Goal: Task Accomplishment & Management: Manage account settings

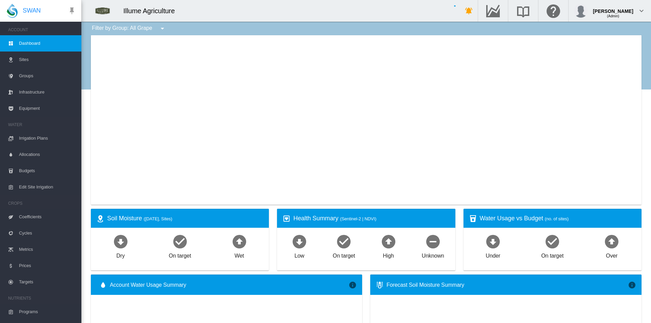
type input "**********"
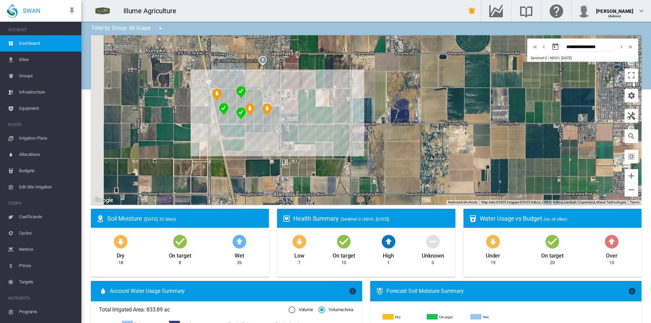
drag, startPoint x: 380, startPoint y: 167, endPoint x: 427, endPoint y: 174, distance: 46.7
click at [427, 174] on div at bounding box center [366, 120] width 551 height 170
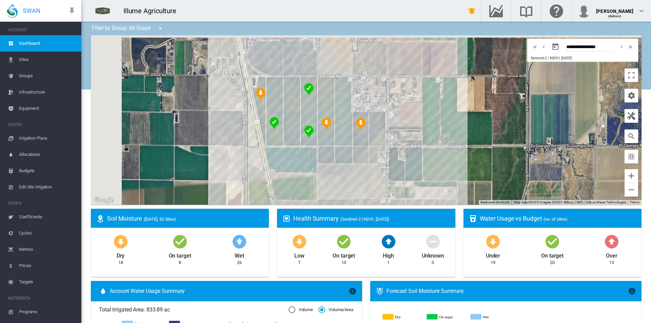
drag, startPoint x: 357, startPoint y: 176, endPoint x: 480, endPoint y: 227, distance: 133.2
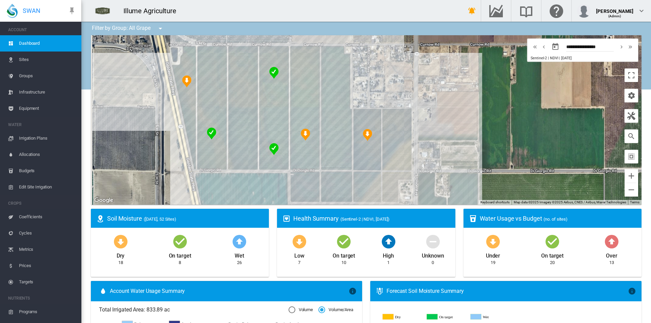
drag, startPoint x: 473, startPoint y: 184, endPoint x: 597, endPoint y: 216, distance: 128.1
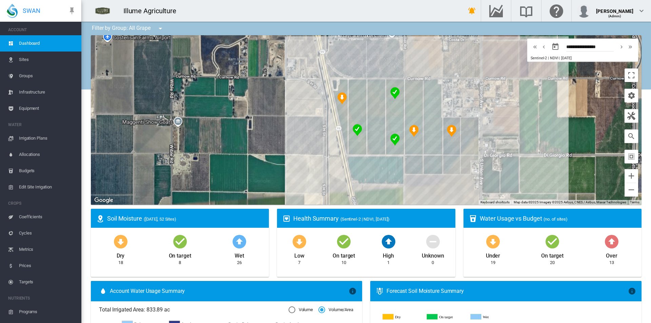
drag, startPoint x: 547, startPoint y: 158, endPoint x: 544, endPoint y: 143, distance: 16.0
click at [544, 143] on div at bounding box center [366, 120] width 551 height 170
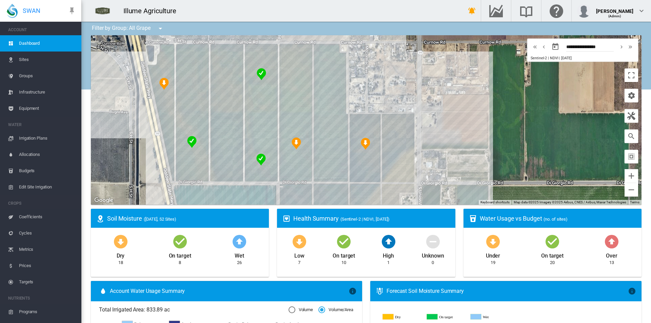
drag, startPoint x: 539, startPoint y: 146, endPoint x: 557, endPoint y: 149, distance: 18.1
click at [570, 190] on div at bounding box center [366, 120] width 551 height 170
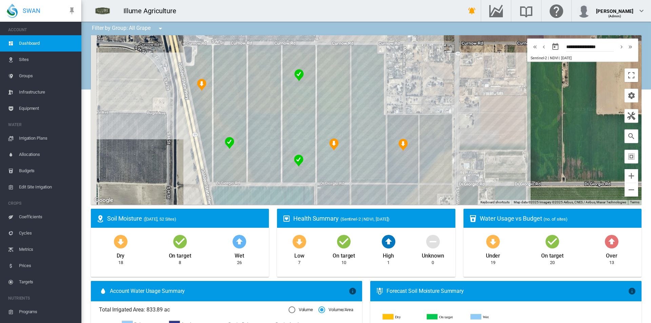
drag, startPoint x: 537, startPoint y: 100, endPoint x: 251, endPoint y: 82, distance: 286.7
click at [556, 99] on div at bounding box center [366, 120] width 551 height 170
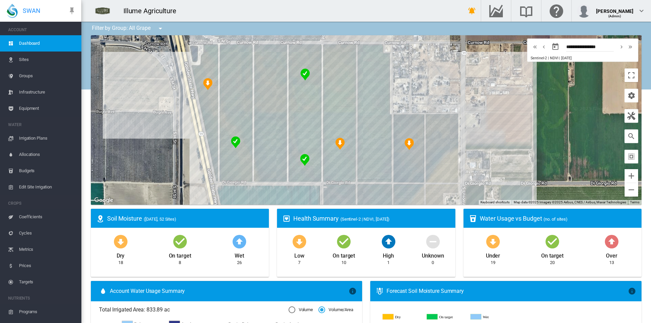
drag, startPoint x: 36, startPoint y: 40, endPoint x: 202, endPoint y: 133, distance: 190.4
click at [37, 40] on span "Dashboard" at bounding box center [47, 43] width 57 height 16
click at [625, 137] on button "button" at bounding box center [632, 137] width 14 height 14
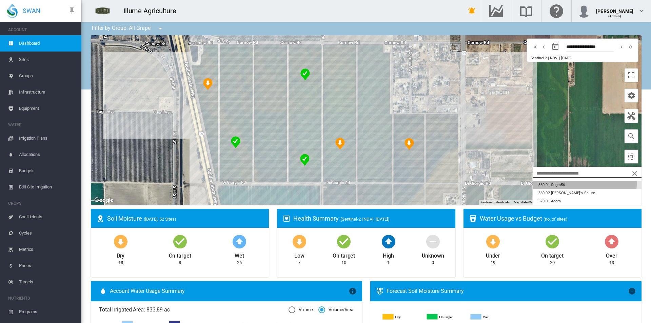
click at [566, 183] on button "360-01 Sugra56" at bounding box center [587, 185] width 109 height 8
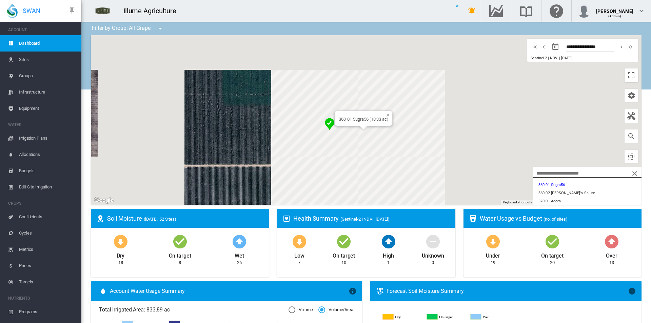
drag, startPoint x: 421, startPoint y: 188, endPoint x: 282, endPoint y: 198, distance: 139.3
click at [282, 198] on div "360-01 Sugra56 (18.33 ac)" at bounding box center [366, 120] width 551 height 170
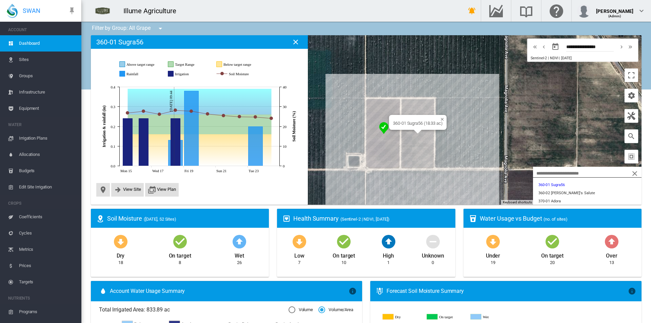
drag, startPoint x: 355, startPoint y: 184, endPoint x: 331, endPoint y: 186, distance: 24.9
click at [331, 186] on div "360-01 Sugra56 (18.33 ac)" at bounding box center [366, 120] width 551 height 170
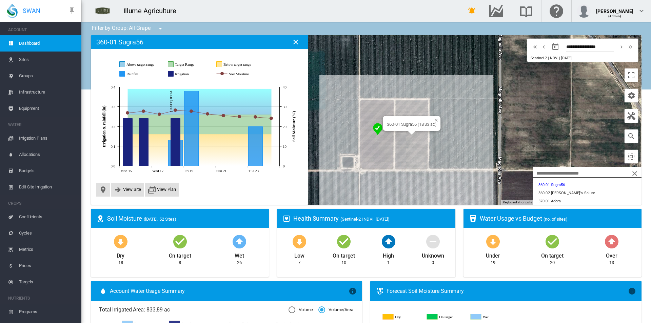
click at [28, 139] on span "Irrigation Plans" at bounding box center [47, 138] width 57 height 16
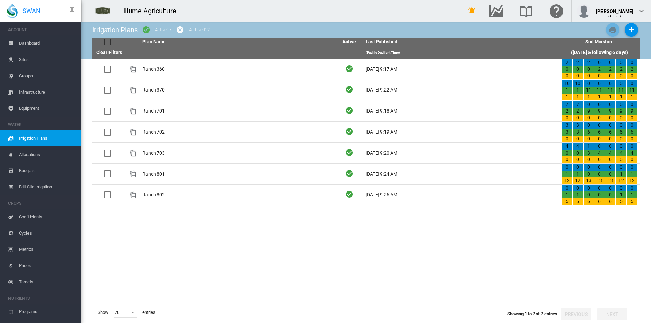
click at [154, 68] on td "Ranch 360" at bounding box center [238, 69] width 196 height 21
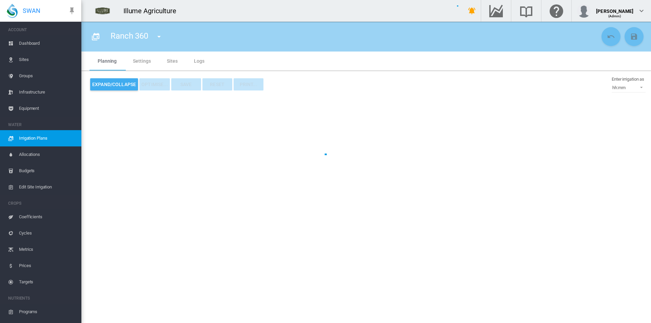
type input "*********"
type input "*"
type input "***"
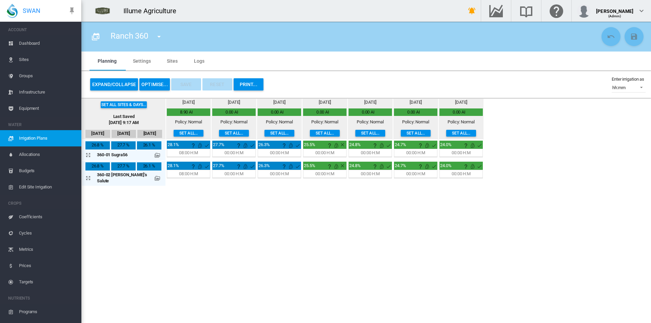
click at [219, 132] on button "Set all..." at bounding box center [234, 133] width 30 height 7
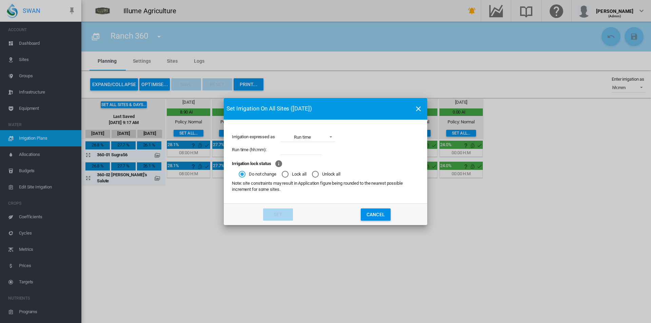
click at [303, 149] on input "Irrigation expressed ..." at bounding box center [301, 150] width 41 height 10
type input "****"
click at [282, 217] on button "Set" at bounding box center [278, 215] width 30 height 12
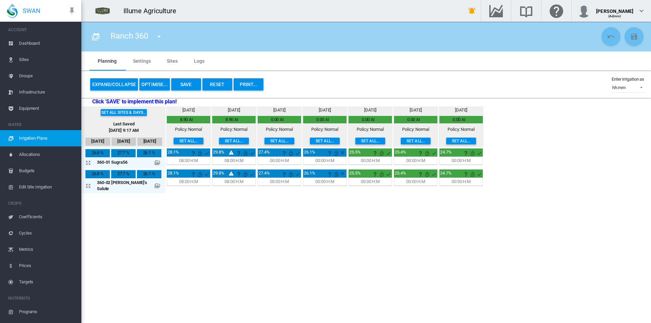
click at [182, 84] on button "Save" at bounding box center [186, 84] width 30 height 12
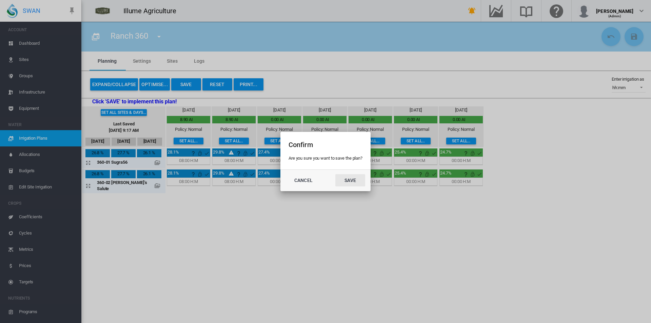
click at [360, 178] on button "Save" at bounding box center [350, 180] width 30 height 12
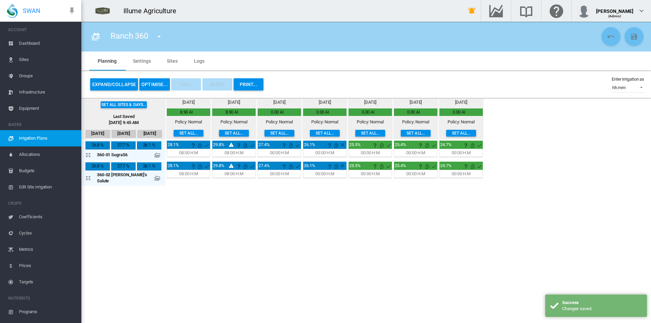
click at [157, 34] on md-icon "icon-menu-down" at bounding box center [159, 37] width 8 height 8
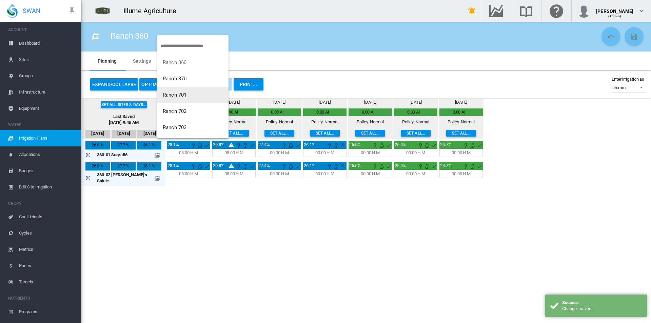
click at [191, 95] on button "Ranch 701" at bounding box center [192, 95] width 71 height 16
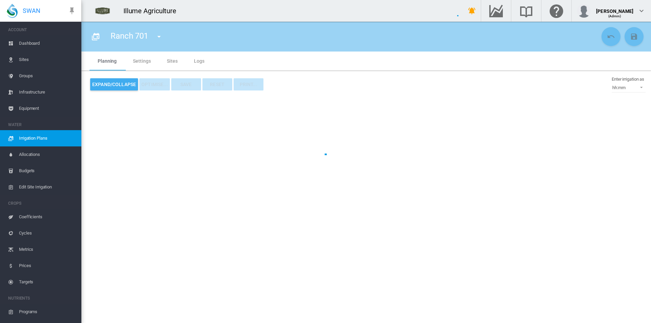
type input "*********"
type input "*"
type input "***"
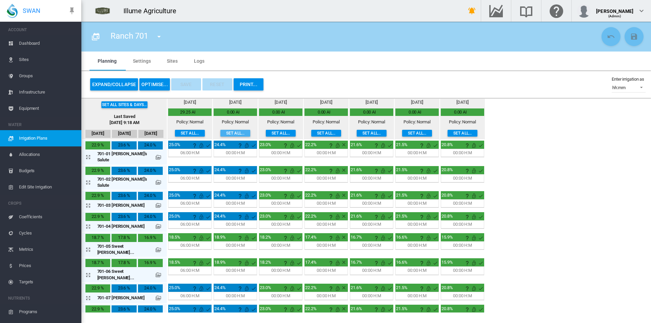
click at [221, 131] on button "Set all..." at bounding box center [235, 133] width 30 height 7
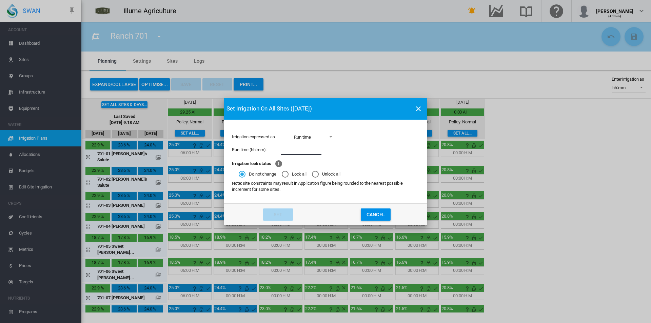
click at [310, 150] on input "Irrigation expressed ..." at bounding box center [301, 150] width 41 height 10
type input "****"
click at [280, 218] on button "Set" at bounding box center [278, 215] width 30 height 12
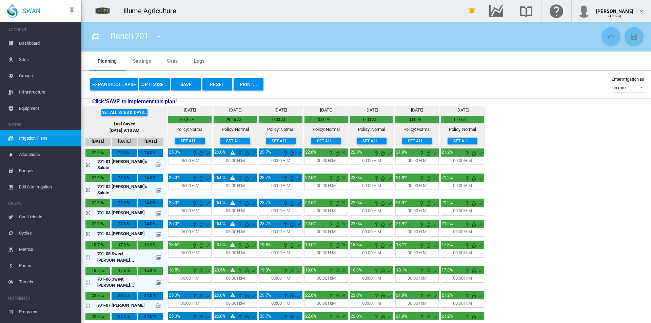
click at [115, 84] on button "Expand/Collapse" at bounding box center [114, 84] width 48 height 12
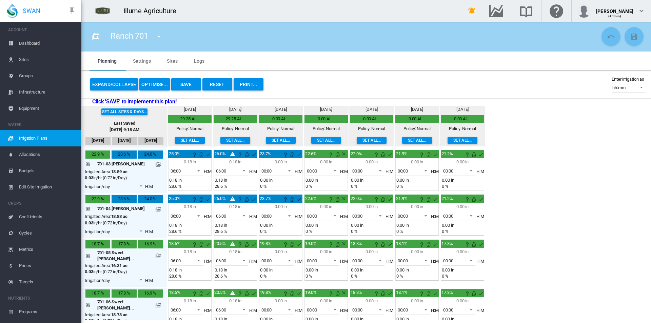
scroll to position [136, 0]
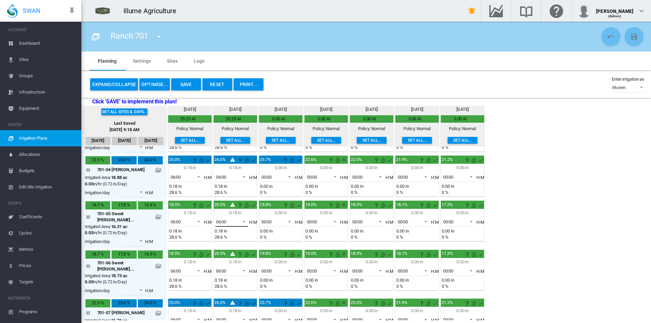
click at [238, 218] on span at bounding box center [242, 221] width 8 height 6
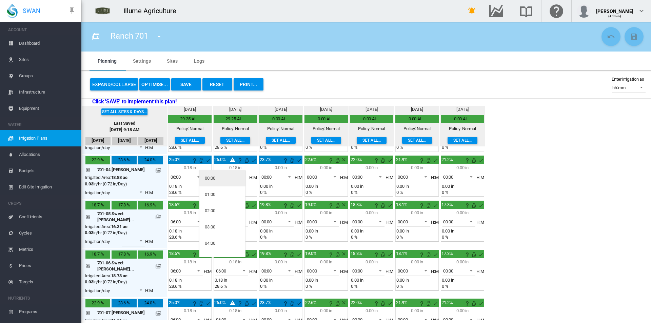
click at [219, 178] on md-option "00:00" at bounding box center [222, 178] width 46 height 16
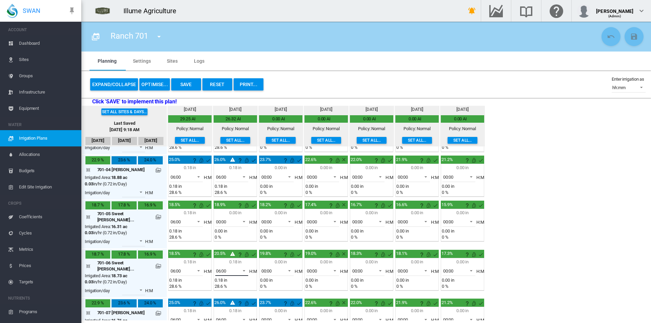
click at [221, 268] on span "06:00" at bounding box center [226, 271] width 21 height 6
click at [218, 225] on md-option "00:00" at bounding box center [222, 223] width 46 height 16
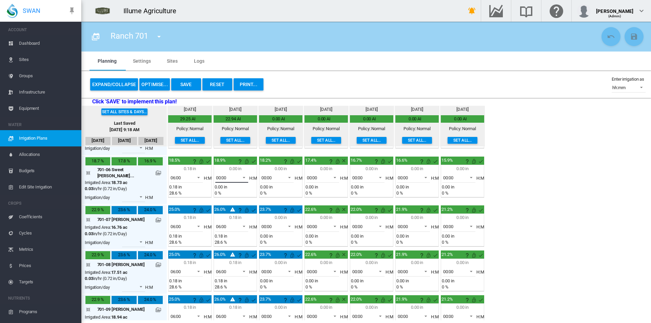
scroll to position [231, 0]
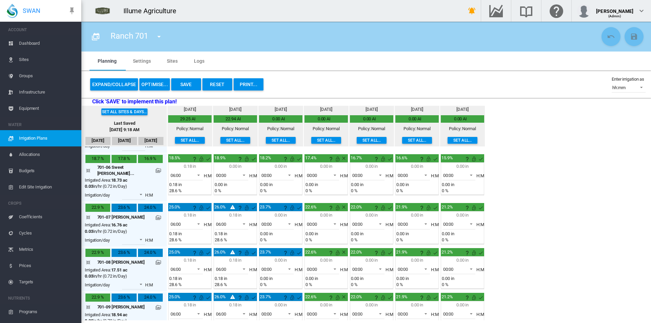
click at [188, 81] on button "Save" at bounding box center [186, 84] width 30 height 12
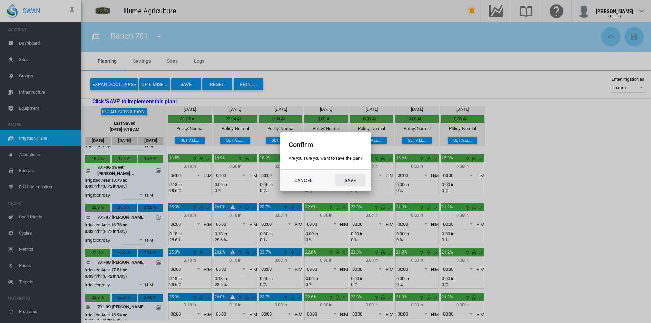
click at [360, 178] on button "Save" at bounding box center [350, 180] width 30 height 12
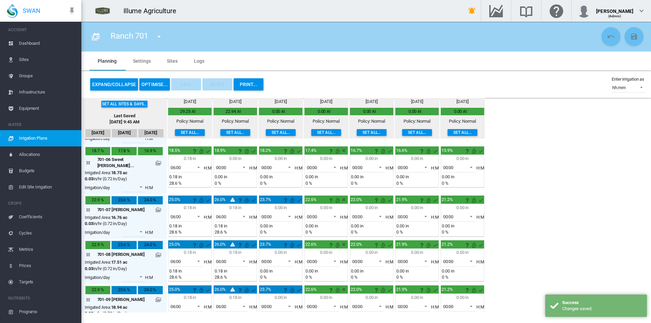
click at [162, 37] on md-icon "icon-menu-down" at bounding box center [159, 37] width 8 height 8
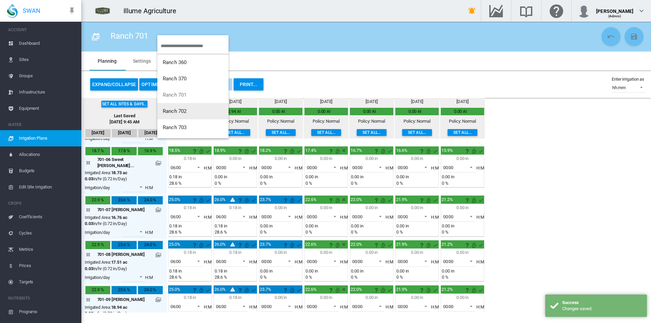
click at [186, 111] on span "Ranch 702" at bounding box center [175, 111] width 24 height 6
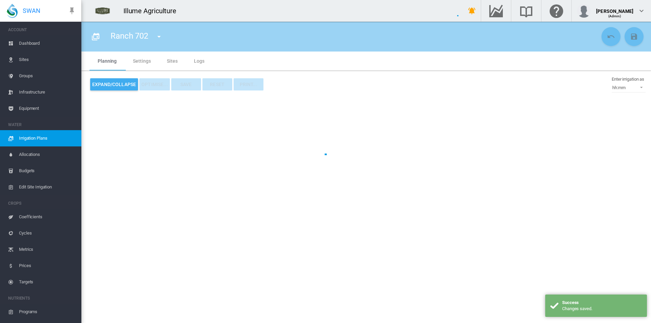
type input "*********"
type input "*"
type input "*****"
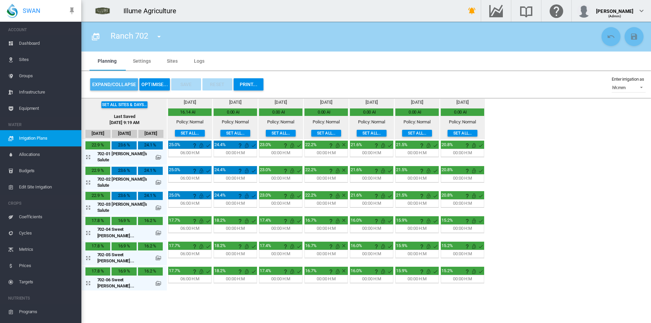
click at [116, 86] on button "Expand/Collapse" at bounding box center [114, 84] width 48 height 12
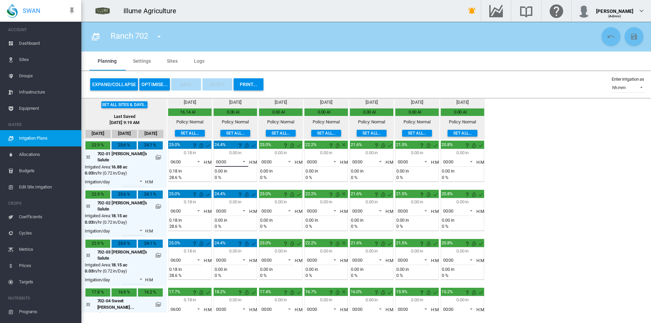
click at [224, 162] on span "00:00" at bounding box center [226, 162] width 21 height 6
click at [221, 223] on md-option "06:00" at bounding box center [222, 226] width 46 height 16
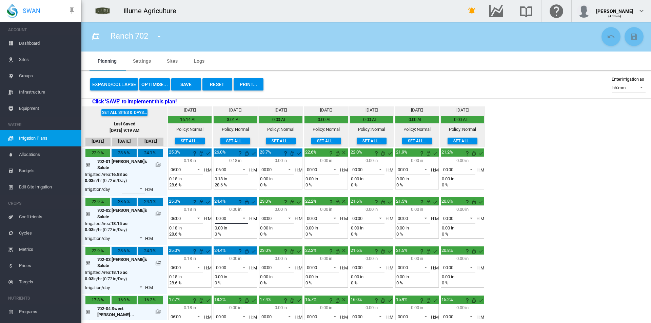
click at [216, 216] on div "00:00" at bounding box center [221, 218] width 11 height 5
click at [218, 246] on md-option "06:00" at bounding box center [222, 244] width 46 height 16
click at [224, 265] on span "00:00" at bounding box center [226, 268] width 21 height 6
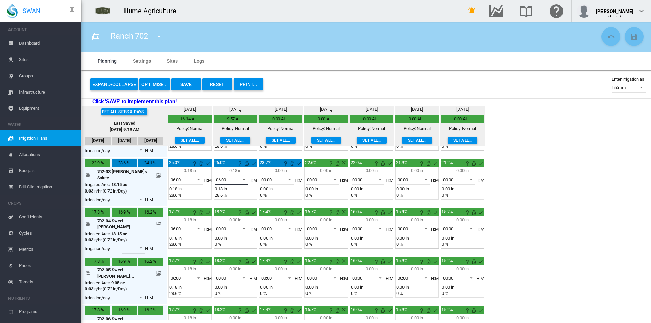
scroll to position [97, 0]
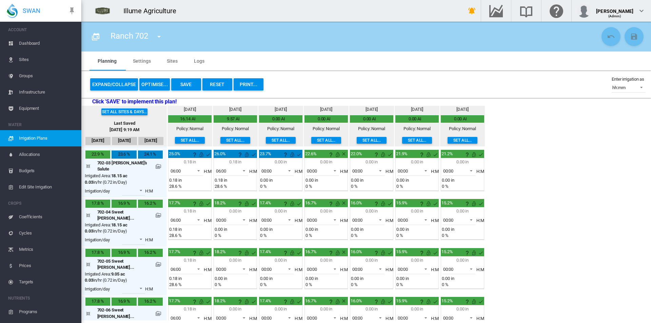
click at [183, 87] on button "Save" at bounding box center [186, 84] width 30 height 12
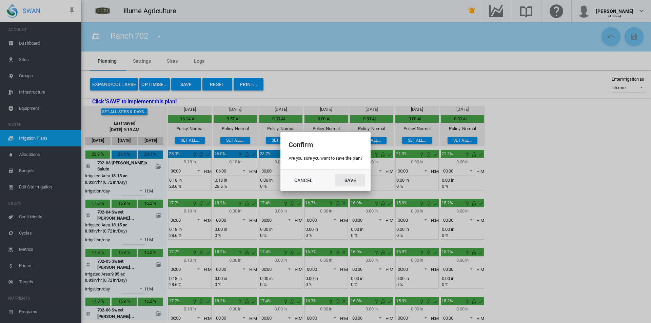
click at [353, 173] on md-dialog-actions "Cancel Save" at bounding box center [325, 181] width 90 height 22
click at [353, 177] on button "Save" at bounding box center [350, 180] width 30 height 12
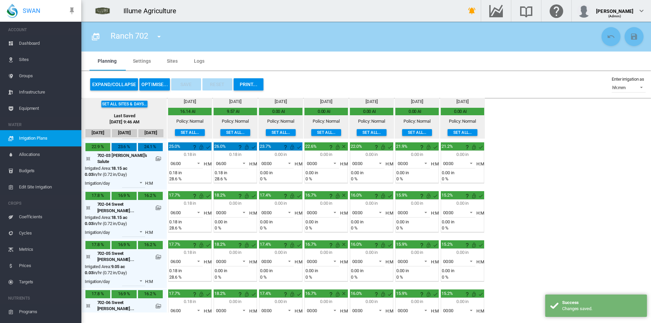
click at [149, 38] on div "Ranch 702 Ranch 360 Ranch 370 Ranch 701" at bounding box center [139, 36] width 70 height 19
click at [158, 34] on md-icon "icon-menu-down" at bounding box center [159, 37] width 8 height 8
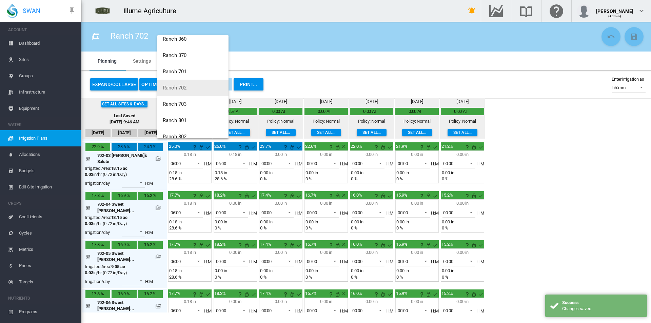
scroll to position [33, 0]
click at [193, 97] on button "Ranch 703" at bounding box center [192, 95] width 71 height 16
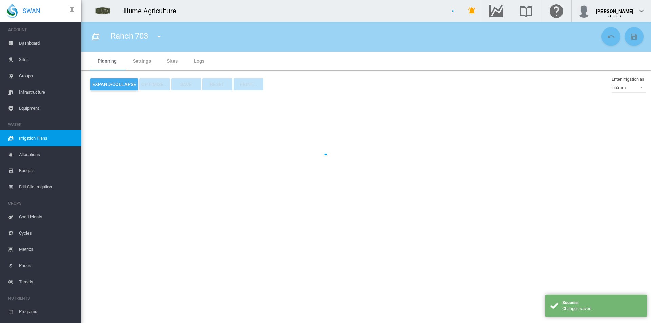
type input "*********"
type input "*"
type input "*****"
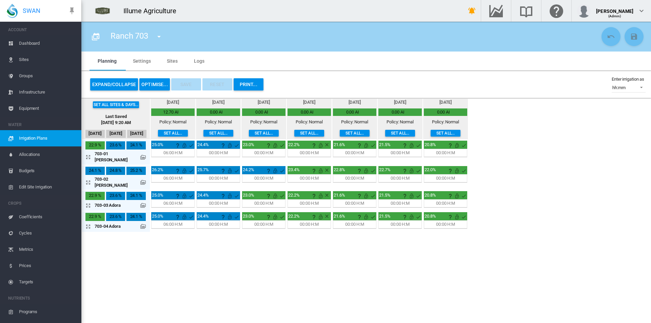
click at [219, 134] on button "Set all..." at bounding box center [218, 133] width 30 height 7
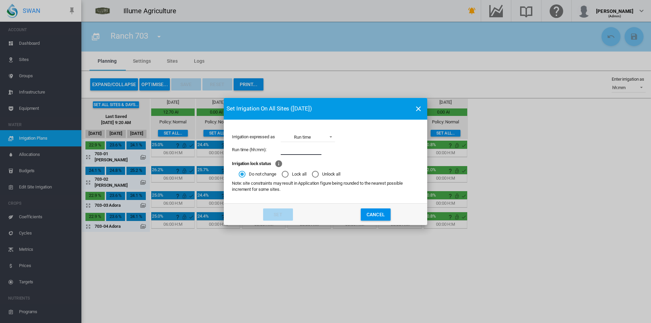
click at [281, 145] on input "Irrigation expressed ..." at bounding box center [301, 150] width 41 height 10
type input "****"
click at [287, 215] on button "Set" at bounding box center [278, 215] width 30 height 12
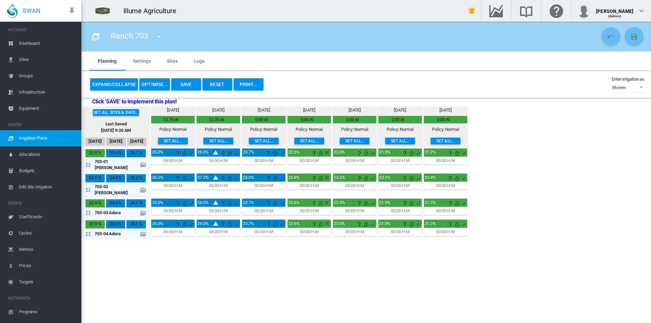
click at [180, 80] on button "Save" at bounding box center [186, 84] width 30 height 12
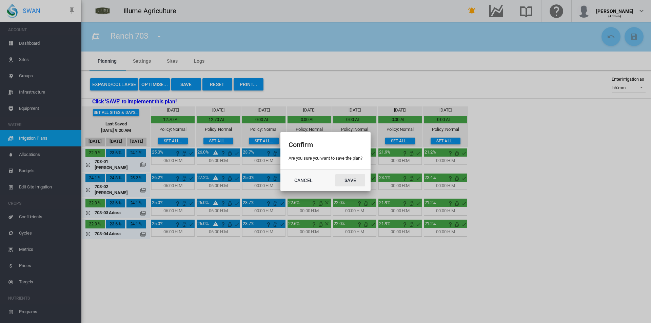
click at [343, 178] on button "Save" at bounding box center [350, 180] width 30 height 12
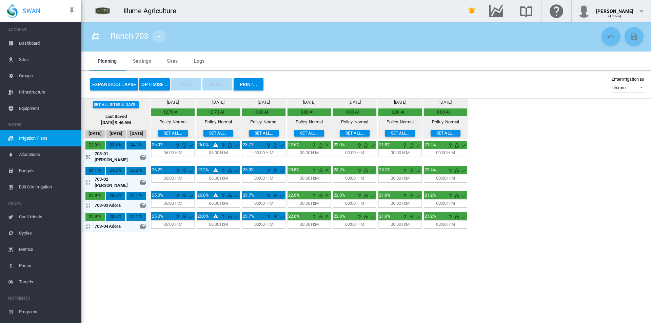
click at [162, 33] on md-icon "icon-menu-down" at bounding box center [159, 37] width 8 height 8
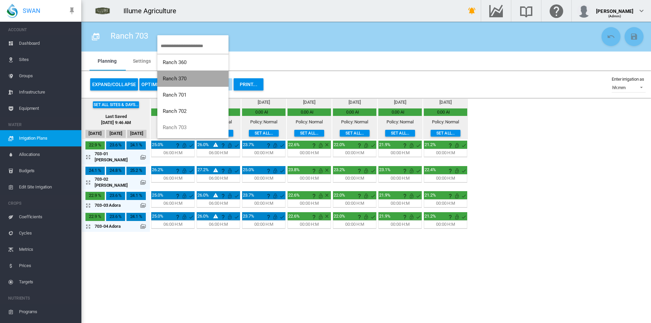
click at [184, 71] on button "Ranch 370" at bounding box center [192, 79] width 71 height 16
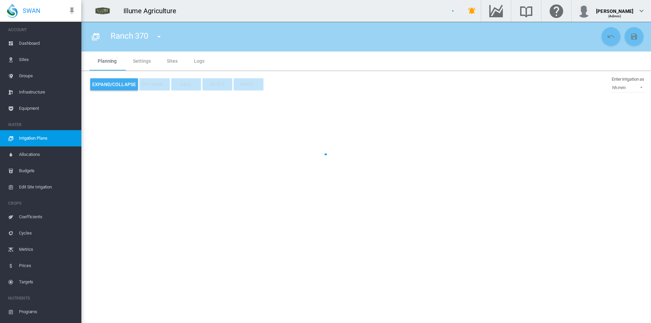
type input "*********"
type input "*"
type input "*****"
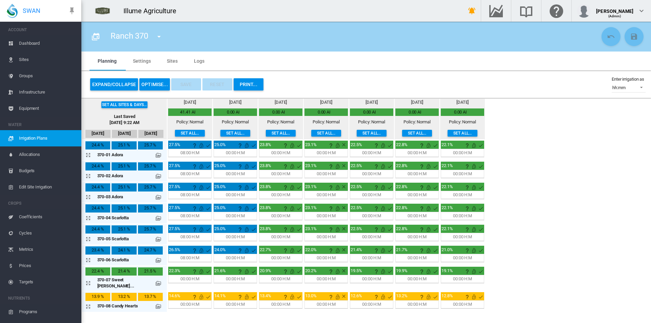
click at [214, 130] on div "Fri, Sep 19 0.00 AI Policy: Normal Set all..." at bounding box center [235, 118] width 43 height 39
click at [220, 131] on button "Set all..." at bounding box center [235, 133] width 30 height 7
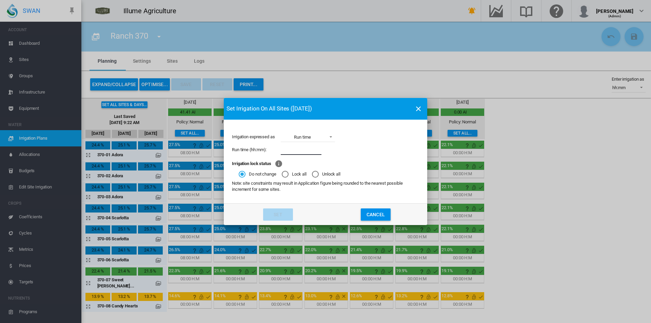
click at [304, 148] on input "Irrigation expressed ..." at bounding box center [301, 150] width 41 height 10
type input "****"
click at [276, 213] on button "Set" at bounding box center [278, 215] width 30 height 12
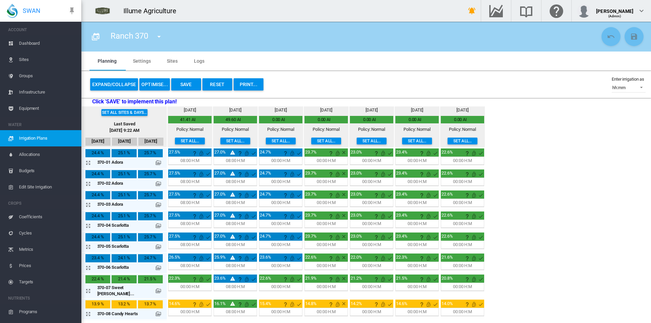
click at [113, 82] on button "Expand/Collapse" at bounding box center [114, 84] width 48 height 12
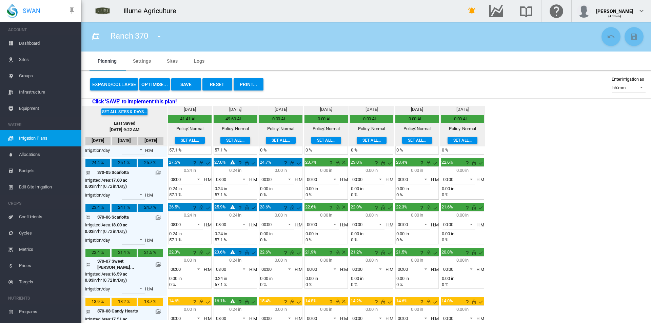
scroll to position [203, 0]
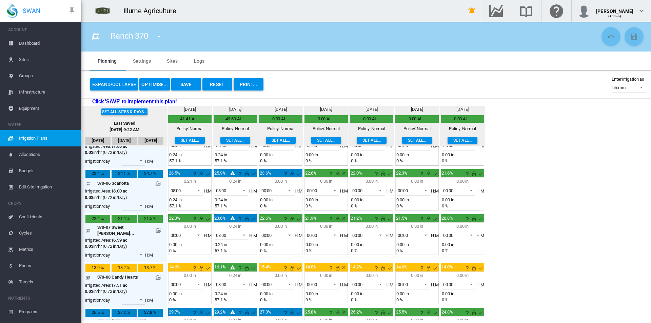
click at [222, 236] on span "08:00" at bounding box center [226, 236] width 21 height 6
click at [219, 205] on md-option "04:00" at bounding box center [222, 204] width 46 height 16
click at [220, 282] on span "08:00" at bounding box center [226, 285] width 21 height 6
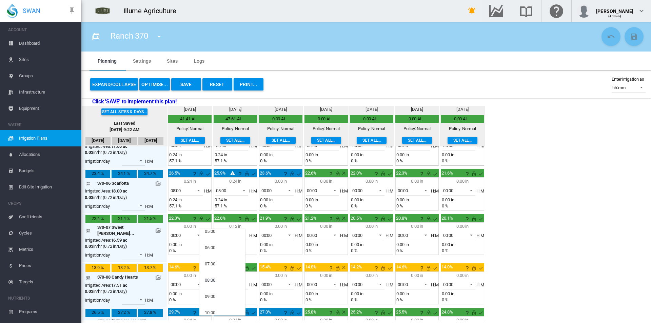
scroll to position [19, 0]
click at [217, 280] on md-option "04:00" at bounding box center [222, 283] width 46 height 16
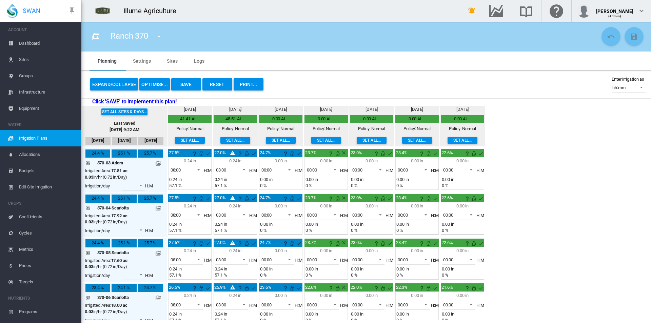
scroll to position [27, 0]
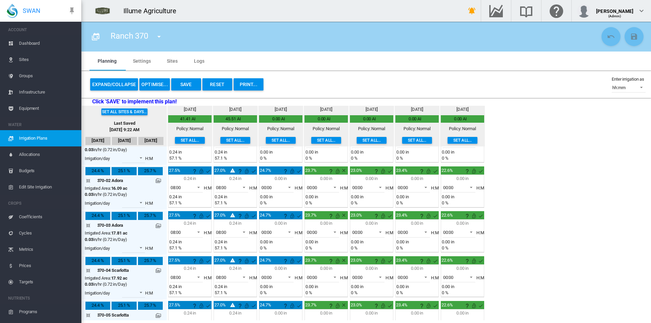
click at [185, 86] on button "Save" at bounding box center [186, 84] width 30 height 12
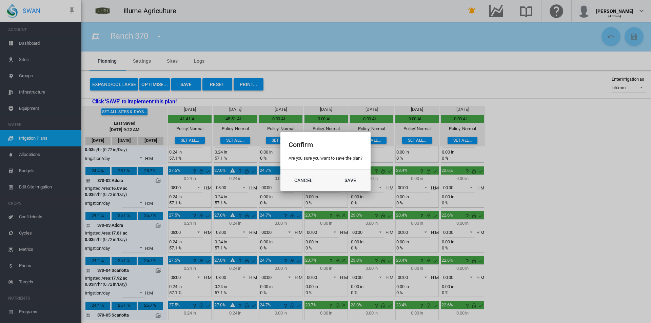
click at [338, 180] on button "Save" at bounding box center [350, 180] width 30 height 12
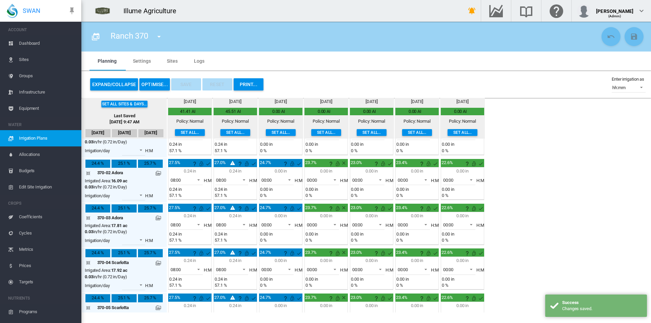
click at [158, 37] on md-icon "icon-menu-down" at bounding box center [159, 37] width 8 height 8
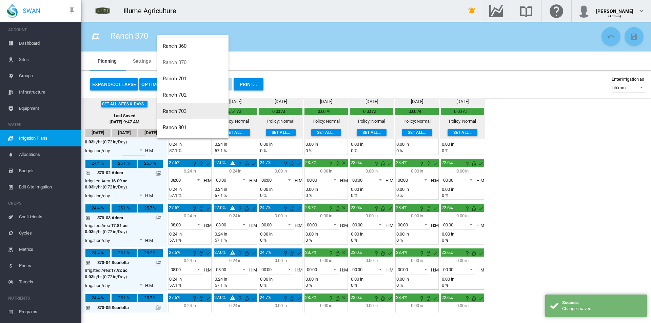
scroll to position [33, 0]
click at [191, 111] on button "Ranch 801" at bounding box center [192, 111] width 71 height 16
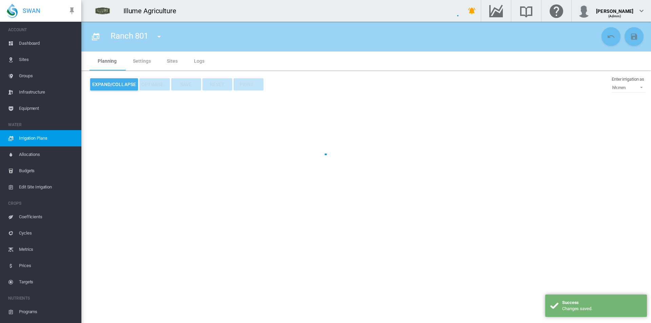
type input "*********"
type input "*"
type input "******"
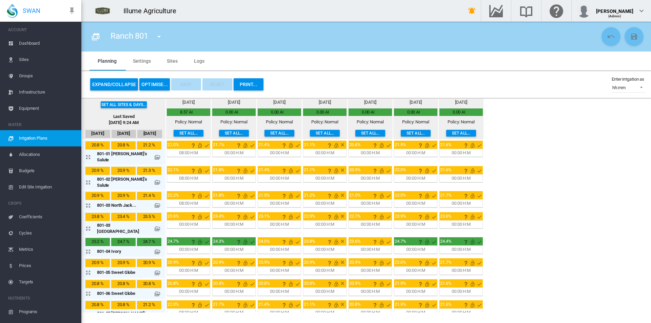
click at [219, 134] on button "Set all..." at bounding box center [234, 133] width 30 height 7
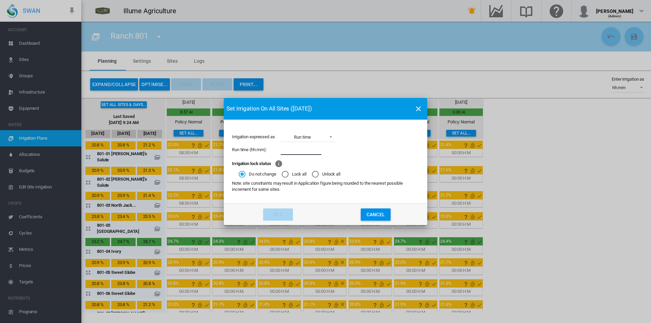
click at [302, 147] on input "Irrigation expressed ..." at bounding box center [301, 150] width 41 height 10
type input "****"
click at [280, 208] on md-dialog-actions "Set Cancel" at bounding box center [325, 214] width 203 height 22
click at [278, 218] on button "Set" at bounding box center [279, 215] width 30 height 12
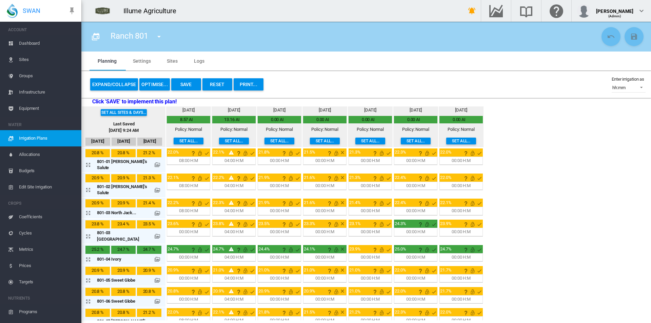
click at [114, 85] on button "Expand/Collapse" at bounding box center [114, 84] width 48 height 12
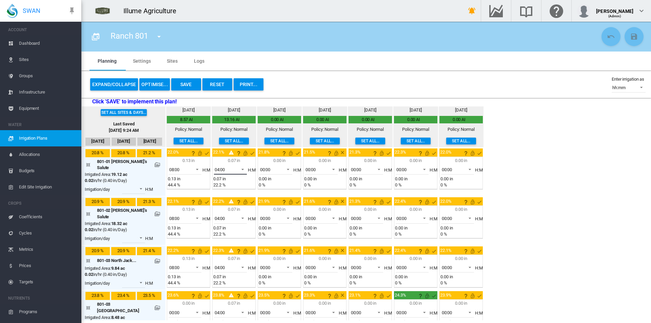
click at [237, 167] on span at bounding box center [241, 169] width 8 height 6
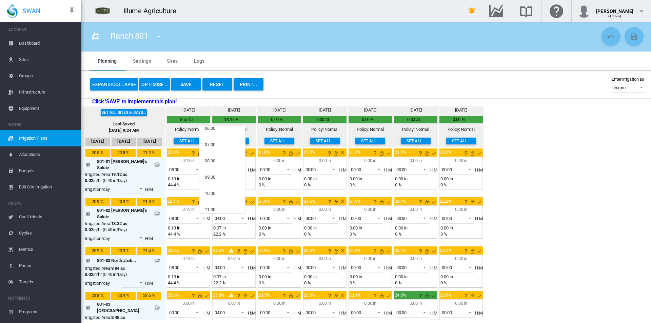
scroll to position [132, 0]
click at [220, 137] on md-option "08:00" at bounding box center [222, 133] width 46 height 16
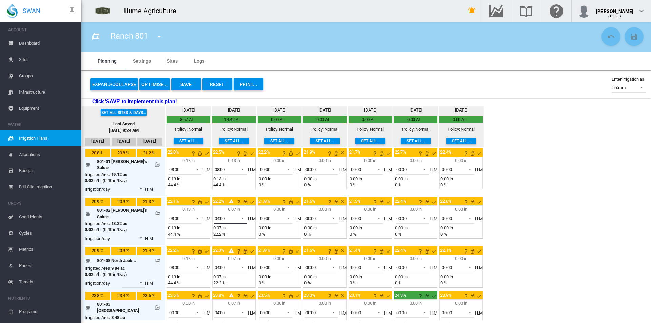
click at [225, 216] on span "04:00" at bounding box center [225, 219] width 21 height 6
click at [216, 244] on md-option "08:00" at bounding box center [222, 246] width 46 height 16
click at [237, 264] on span at bounding box center [241, 267] width 8 height 6
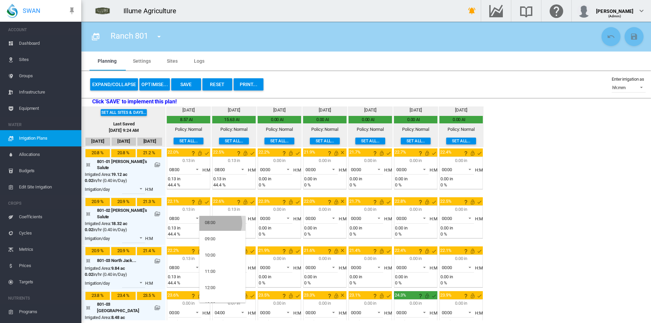
click at [219, 223] on md-option "08:00" at bounding box center [222, 223] width 46 height 16
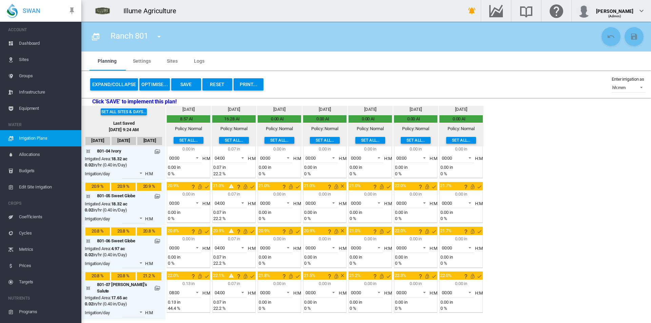
scroll to position [271, 0]
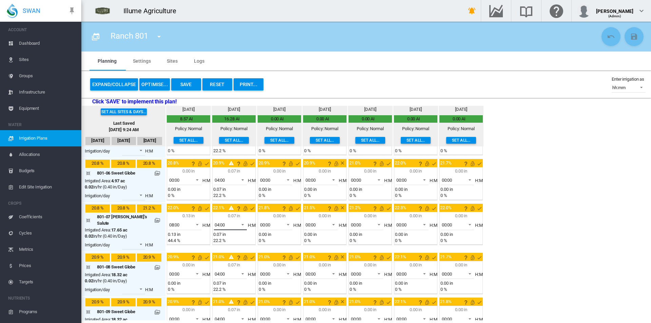
click at [217, 222] on span "04:00" at bounding box center [225, 225] width 21 height 6
click at [218, 178] on md-option "08:00" at bounding box center [222, 176] width 46 height 16
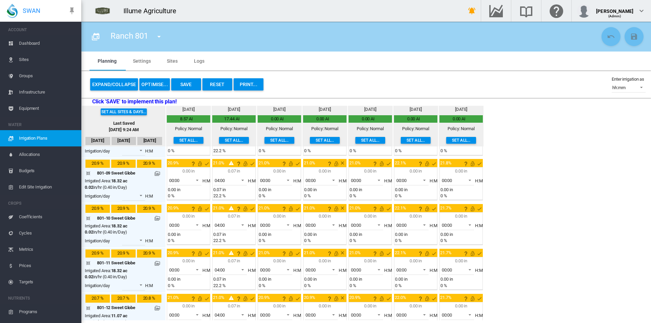
scroll to position [411, 0]
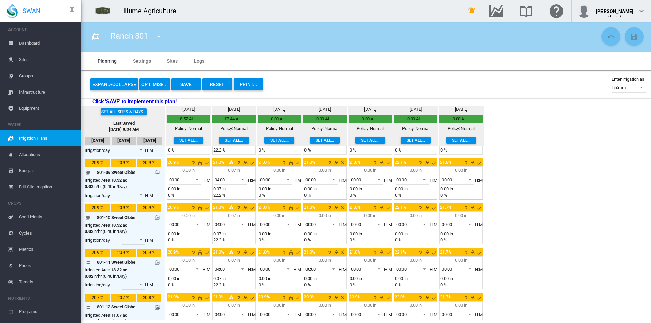
click at [189, 85] on button "Save" at bounding box center [186, 84] width 30 height 12
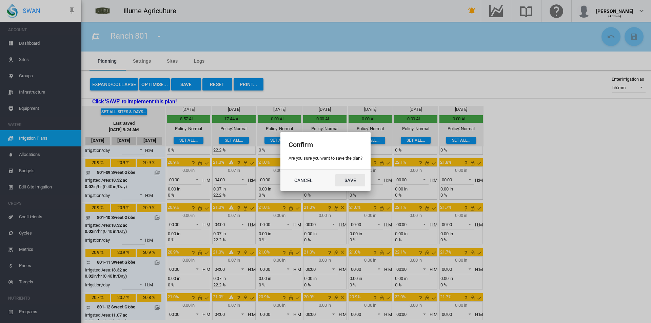
click at [350, 182] on button "Save" at bounding box center [350, 180] width 30 height 12
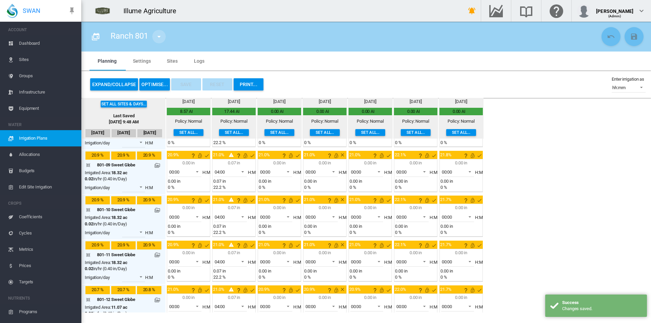
click at [155, 37] on button "button" at bounding box center [159, 37] width 14 height 14
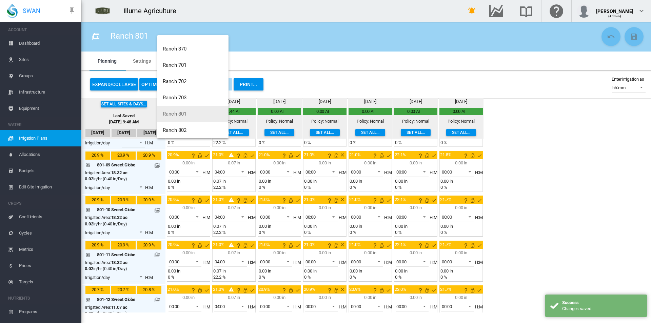
scroll to position [33, 0]
click at [191, 122] on button "Ranch 802" at bounding box center [192, 127] width 71 height 16
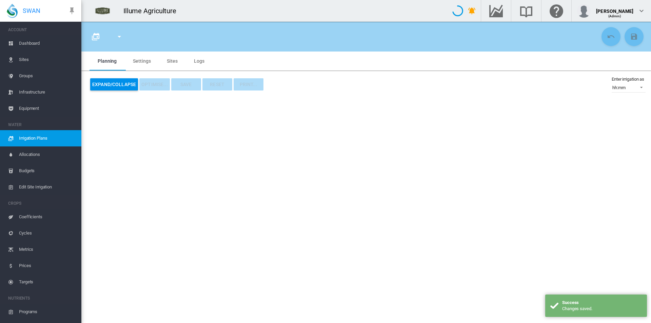
type input "*********"
type input "*"
type input "**"
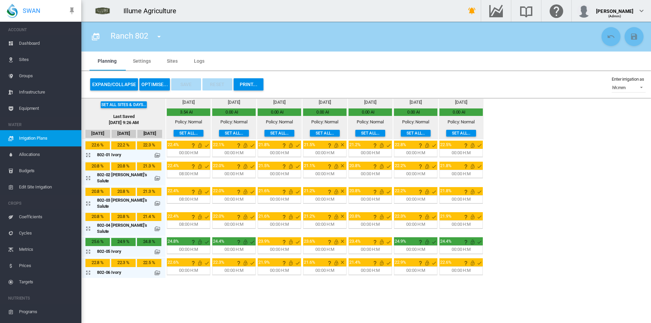
click at [177, 129] on div "Thu, Sep 18 3.54 AI Policy: Normal Set all..." at bounding box center [188, 118] width 43 height 39
click at [219, 132] on button "Set all..." at bounding box center [234, 133] width 30 height 7
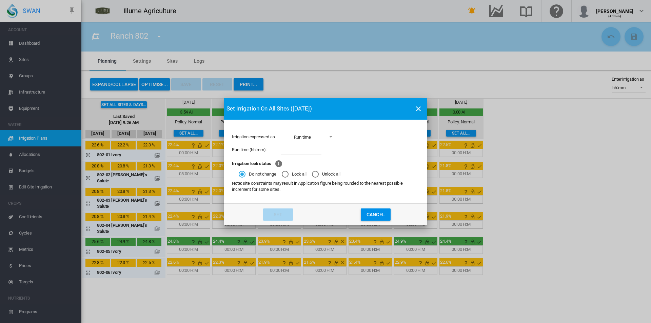
drag, startPoint x: 206, startPoint y: 281, endPoint x: 202, endPoint y: 245, distance: 36.6
click at [208, 281] on div "Set Irrigation On All Sites (Sep 19) Irrigation expressed as Run time Applicati…" at bounding box center [325, 161] width 651 height 323
click at [418, 106] on md-icon "icon-close" at bounding box center [418, 109] width 8 height 8
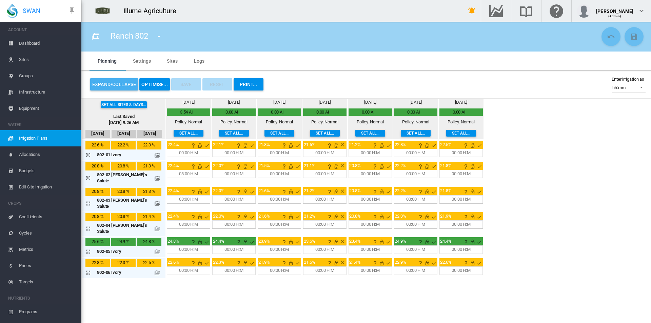
drag, startPoint x: 109, startPoint y: 82, endPoint x: 113, endPoint y: 120, distance: 37.9
click at [110, 82] on button "Expand/Collapse" at bounding box center [114, 84] width 48 height 12
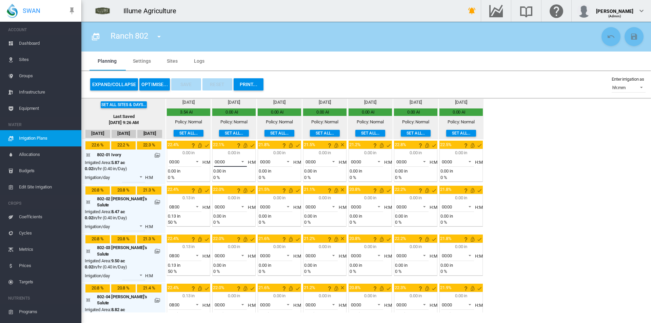
click at [220, 167] on md-select-value "00:00" at bounding box center [230, 162] width 33 height 10
click at [215, 227] on div "04:00" at bounding box center [210, 227] width 11 height 6
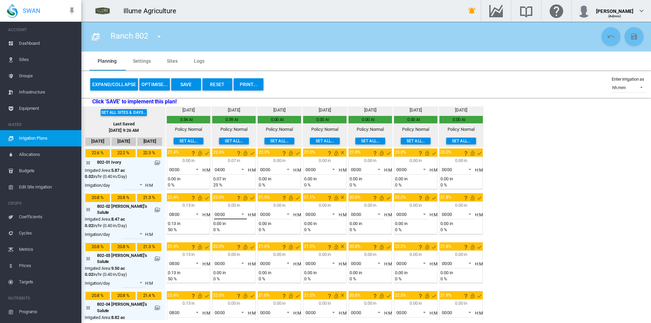
click at [219, 216] on span "00:00" at bounding box center [225, 215] width 21 height 6
click at [214, 244] on div "08:00" at bounding box center [210, 243] width 11 height 6
click at [220, 261] on span "00:00" at bounding box center [225, 264] width 21 height 6
click at [216, 269] on md-option "08:00" at bounding box center [222, 270] width 46 height 16
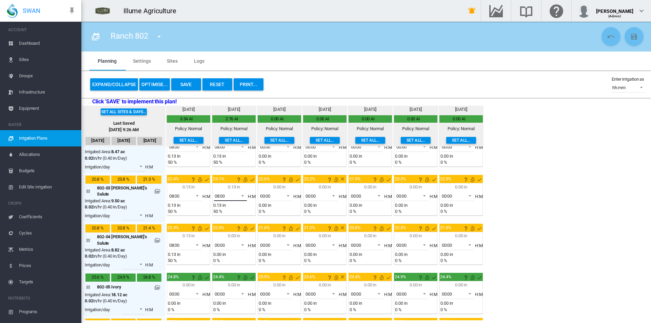
scroll to position [68, 0]
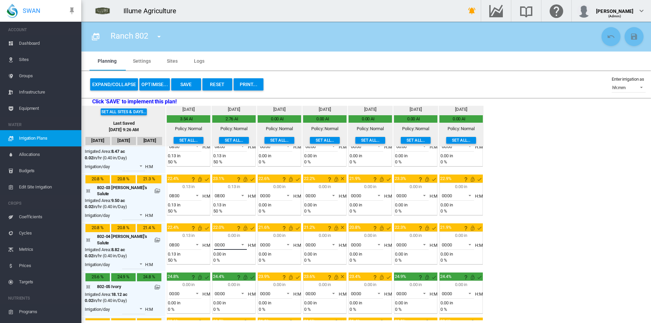
click at [220, 242] on span "00:00" at bounding box center [225, 245] width 21 height 6
click at [219, 267] on md-option "08:00" at bounding box center [222, 265] width 46 height 16
click at [218, 289] on md-select-value "00:00" at bounding box center [230, 294] width 33 height 10
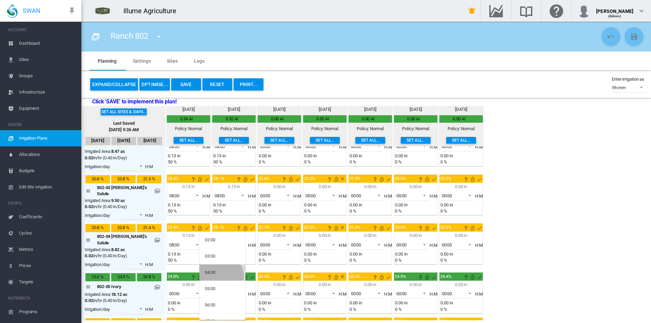
click at [220, 277] on md-option "04:00" at bounding box center [222, 272] width 46 height 16
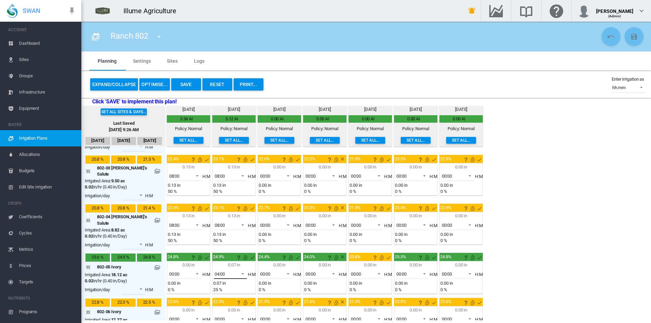
scroll to position [97, 0]
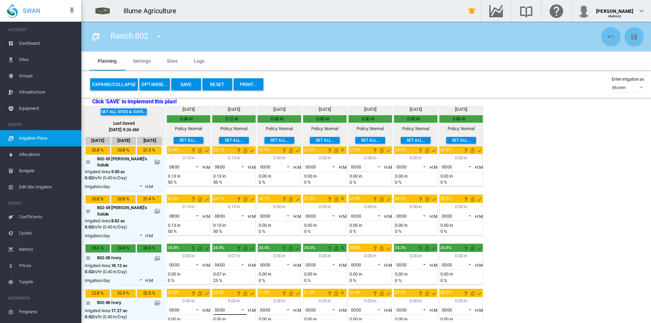
click at [218, 307] on span "00:00" at bounding box center [225, 310] width 21 height 6
click at [217, 270] on md-option "04:00" at bounding box center [222, 272] width 46 height 16
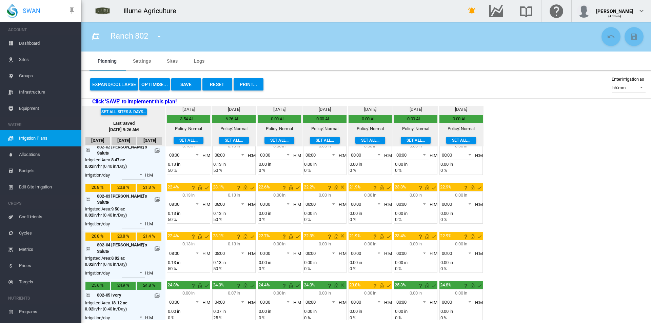
scroll to position [0, 0]
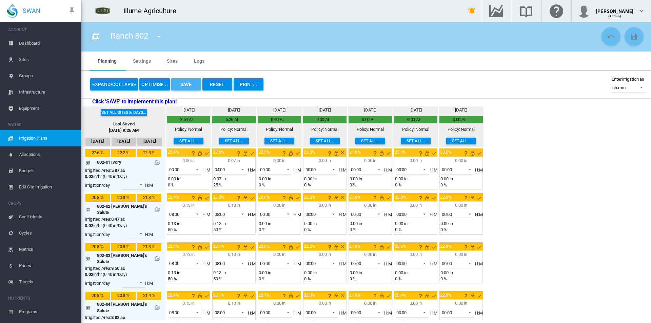
click at [185, 82] on button "Save" at bounding box center [186, 84] width 30 height 12
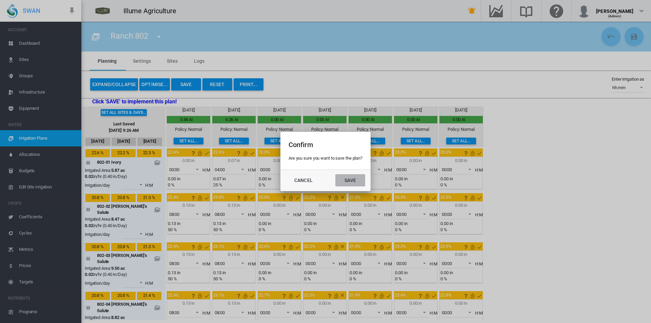
click at [341, 179] on button "Save" at bounding box center [350, 180] width 30 height 12
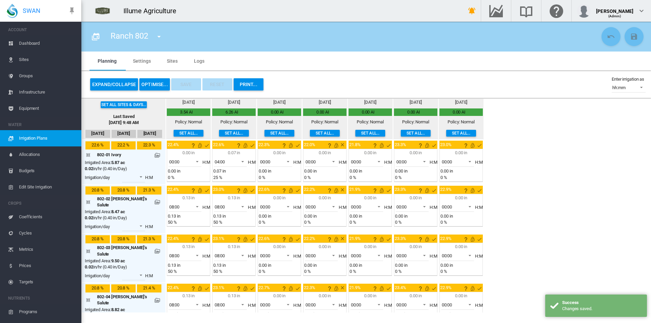
click at [55, 44] on span "Dashboard" at bounding box center [47, 43] width 57 height 16
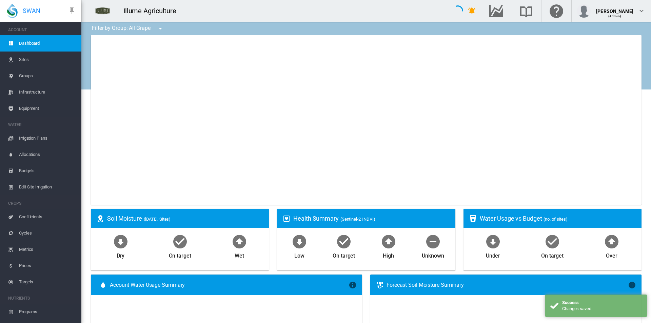
type input "**********"
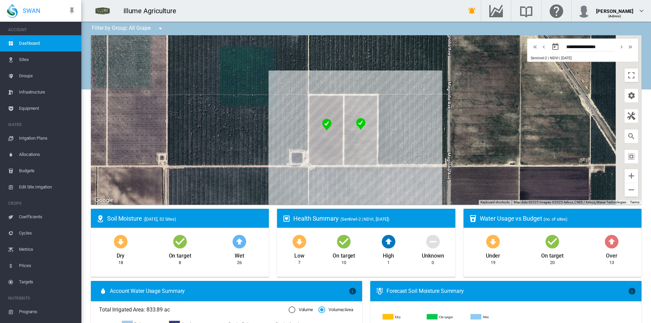
drag, startPoint x: 504, startPoint y: 129, endPoint x: 516, endPoint y: 132, distance: 12.3
click at [444, 125] on div at bounding box center [366, 120] width 551 height 170
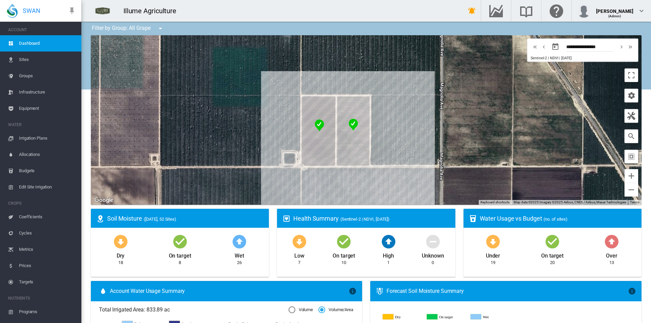
click at [627, 138] on md-icon "icon-magnify" at bounding box center [631, 136] width 8 height 8
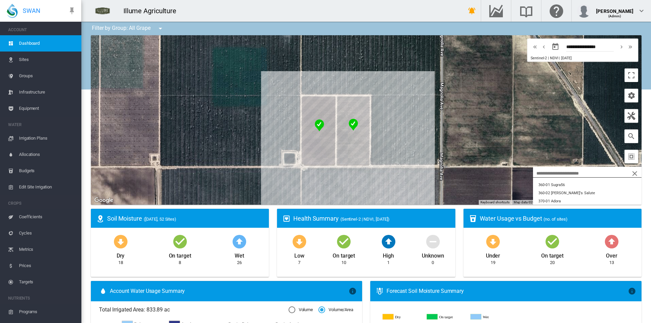
scroll to position [136, 0]
click at [554, 197] on button "701-05 Sweet Sapphire" at bounding box center [587, 196] width 109 height 8
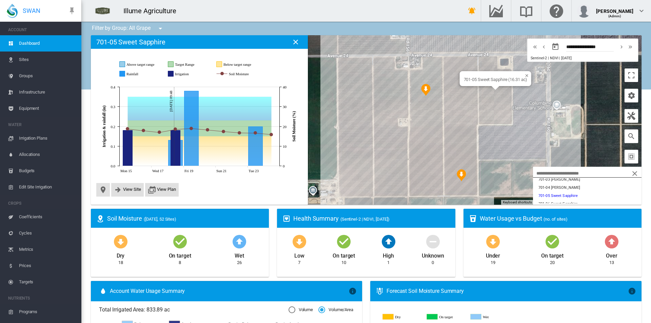
drag, startPoint x: 494, startPoint y: 179, endPoint x: 486, endPoint y: 149, distance: 31.3
click at [486, 149] on div "701-05 Sweet Sapphire (16.31 ac)" at bounding box center [366, 120] width 551 height 170
click at [290, 41] on button "Close" at bounding box center [296, 42] width 14 height 14
